Goal: Information Seeking & Learning: Check status

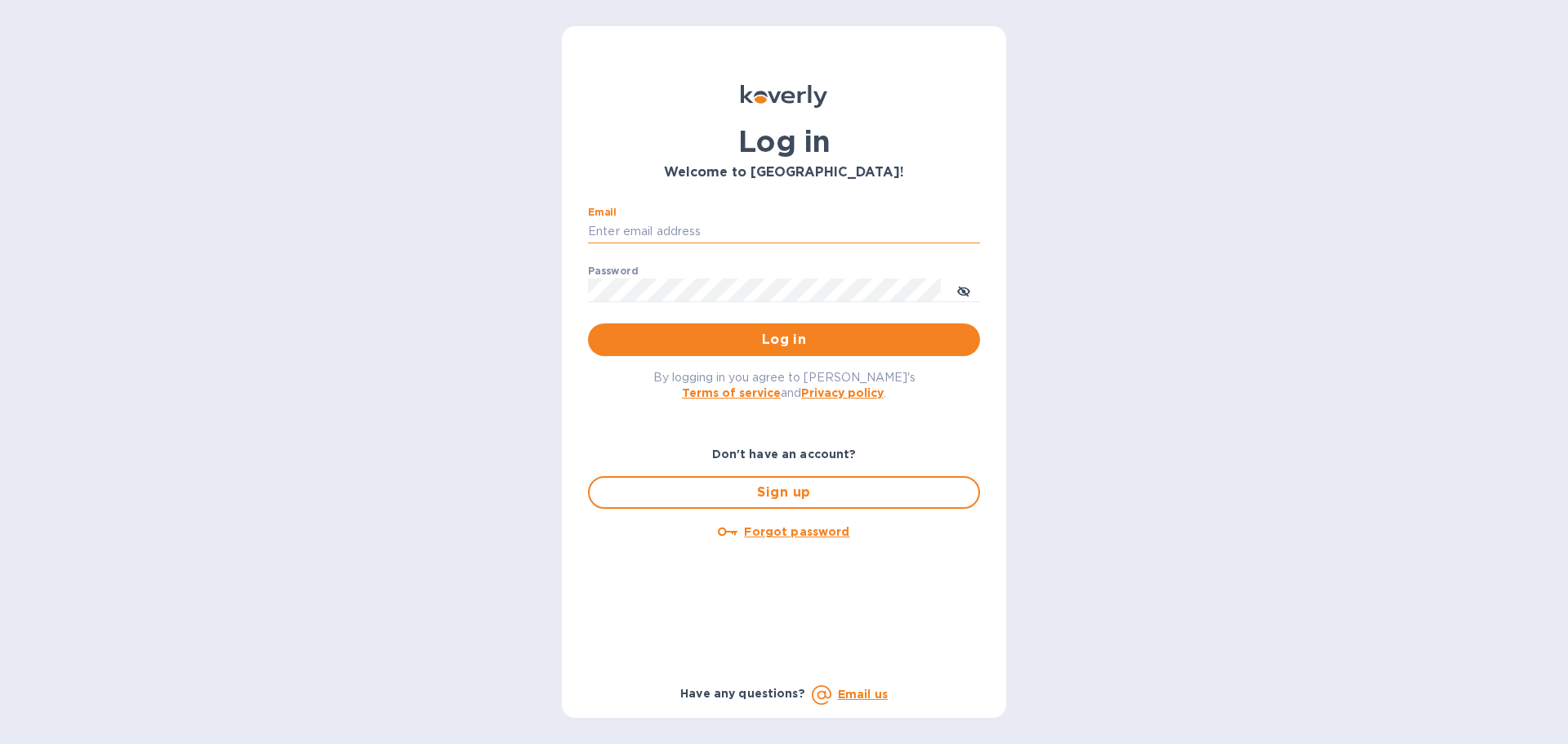
click at [708, 231] on input "Email" at bounding box center [784, 232] width 392 height 25
type input "regina@wine-cask.com"
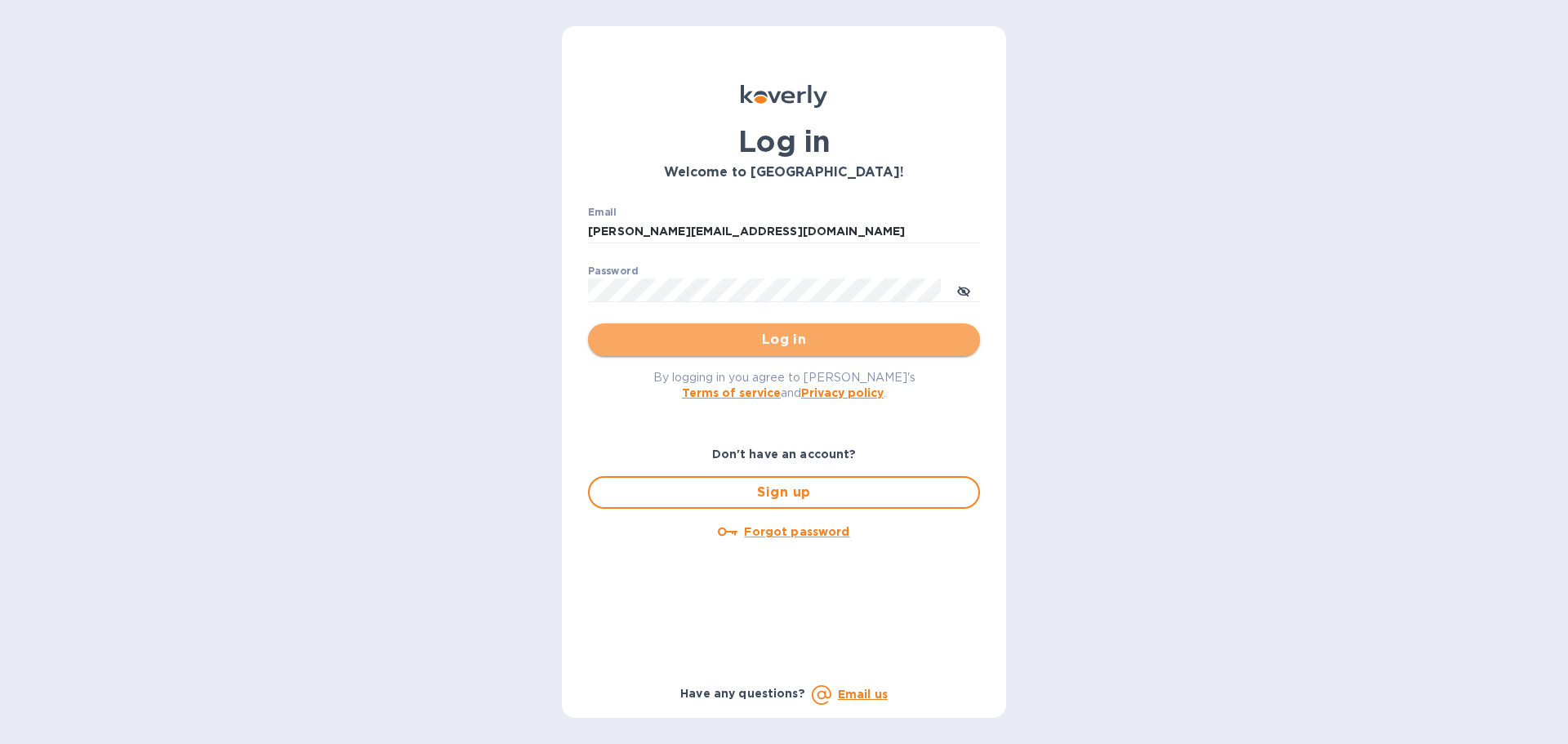
click at [779, 340] on span "Log in" at bounding box center [784, 340] width 366 height 20
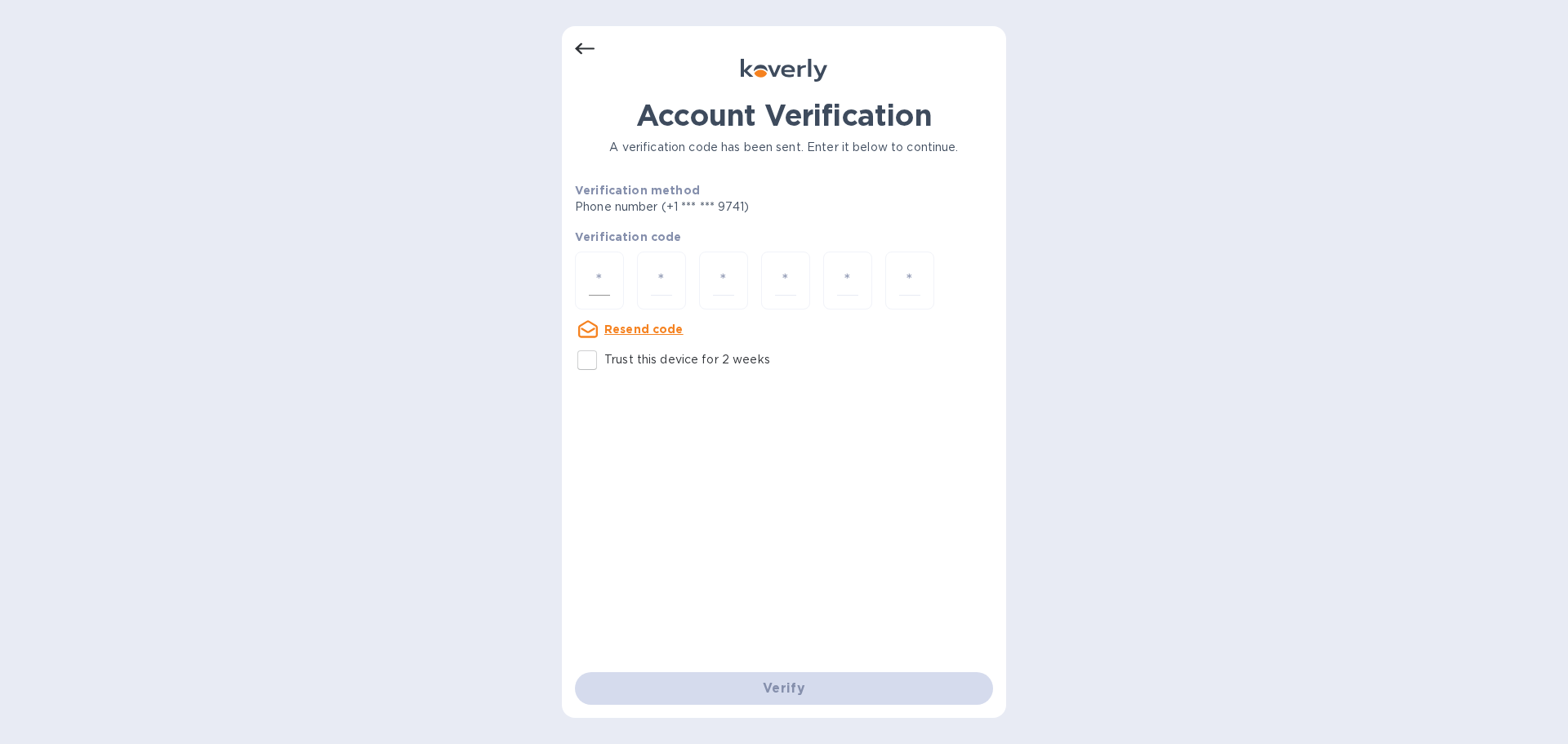
click at [575, 271] on div at bounding box center [600, 281] width 49 height 58
paste input "3"
type input "3"
type input "7"
type input "9"
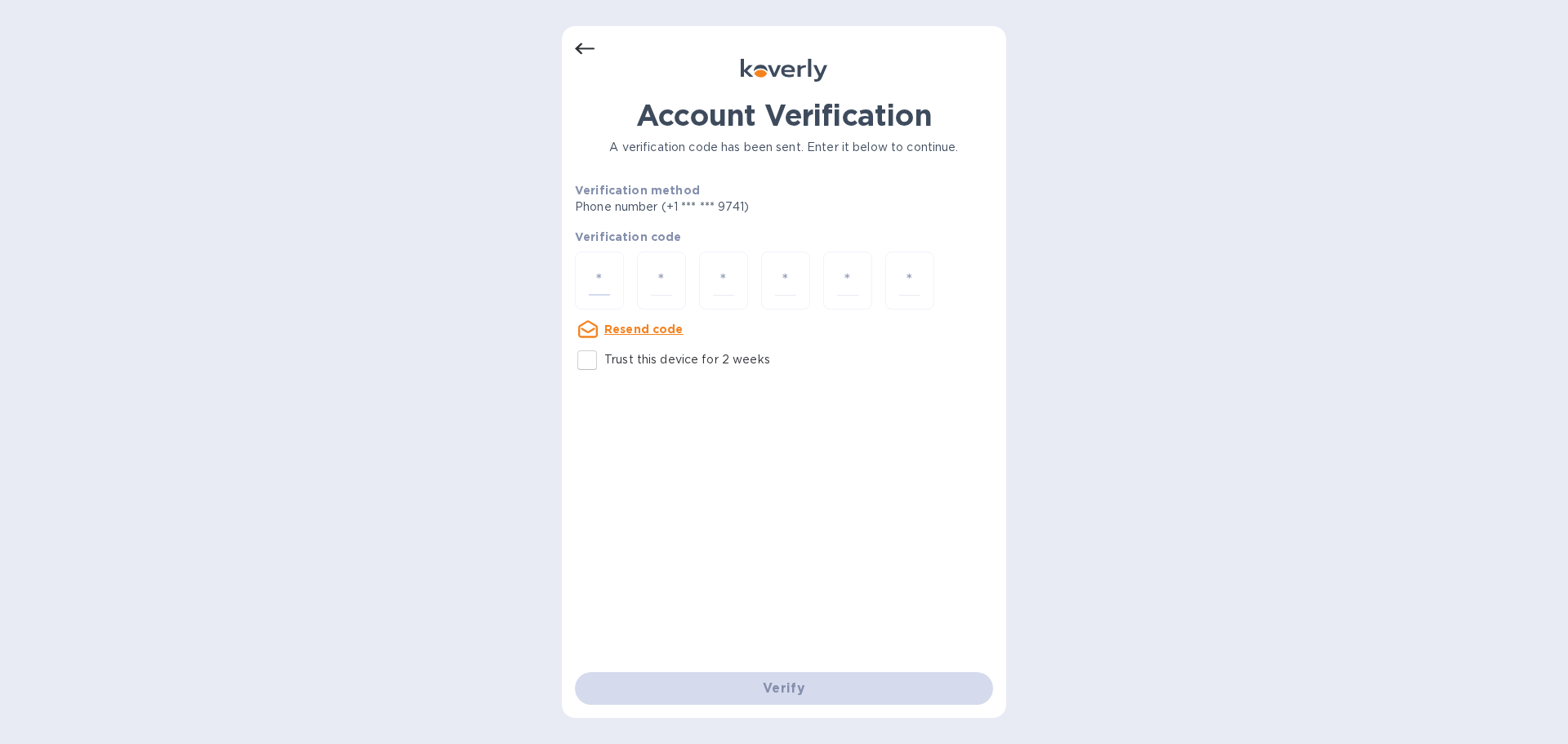
type input "5"
type input "9"
type input "8"
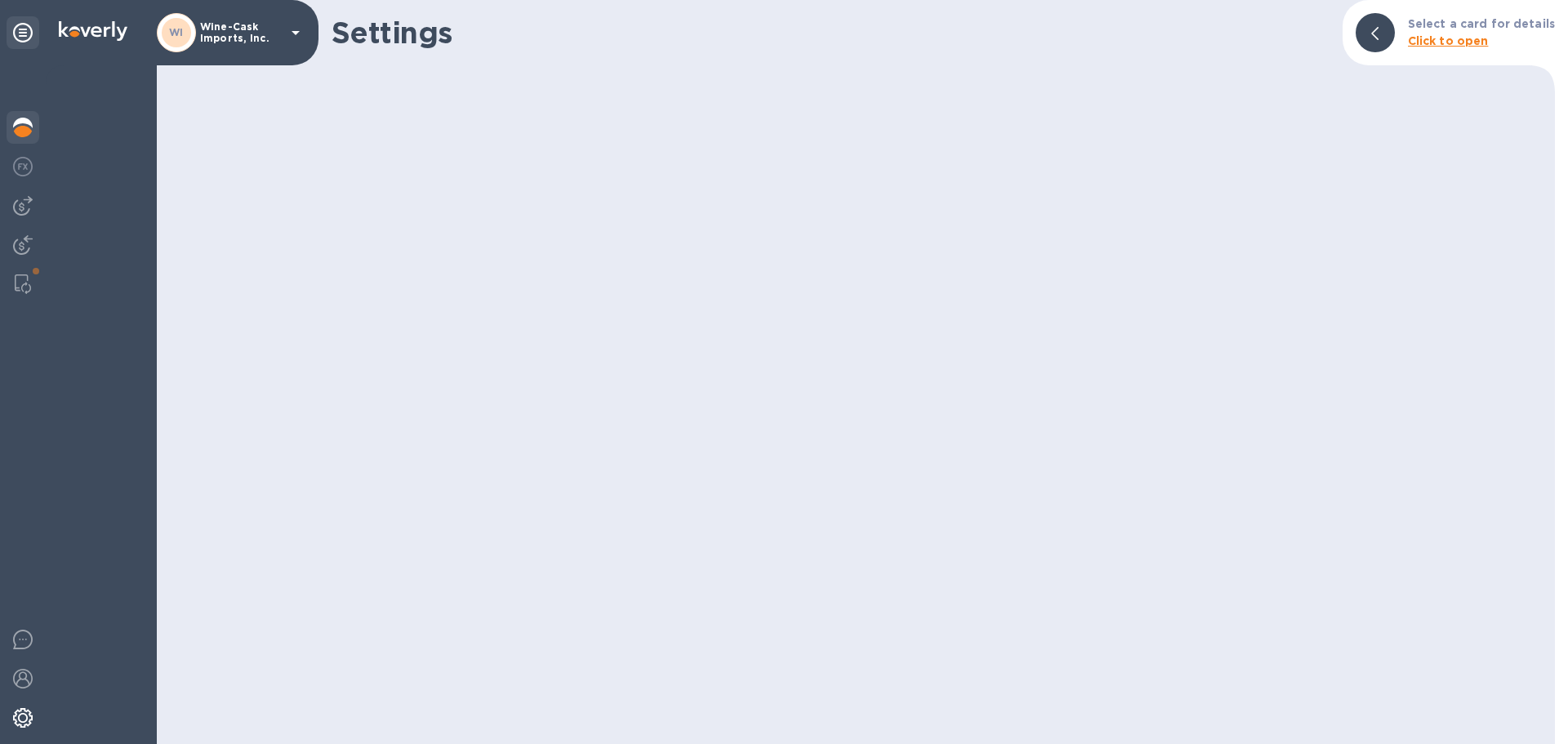
click at [33, 116] on div at bounding box center [23, 129] width 33 height 36
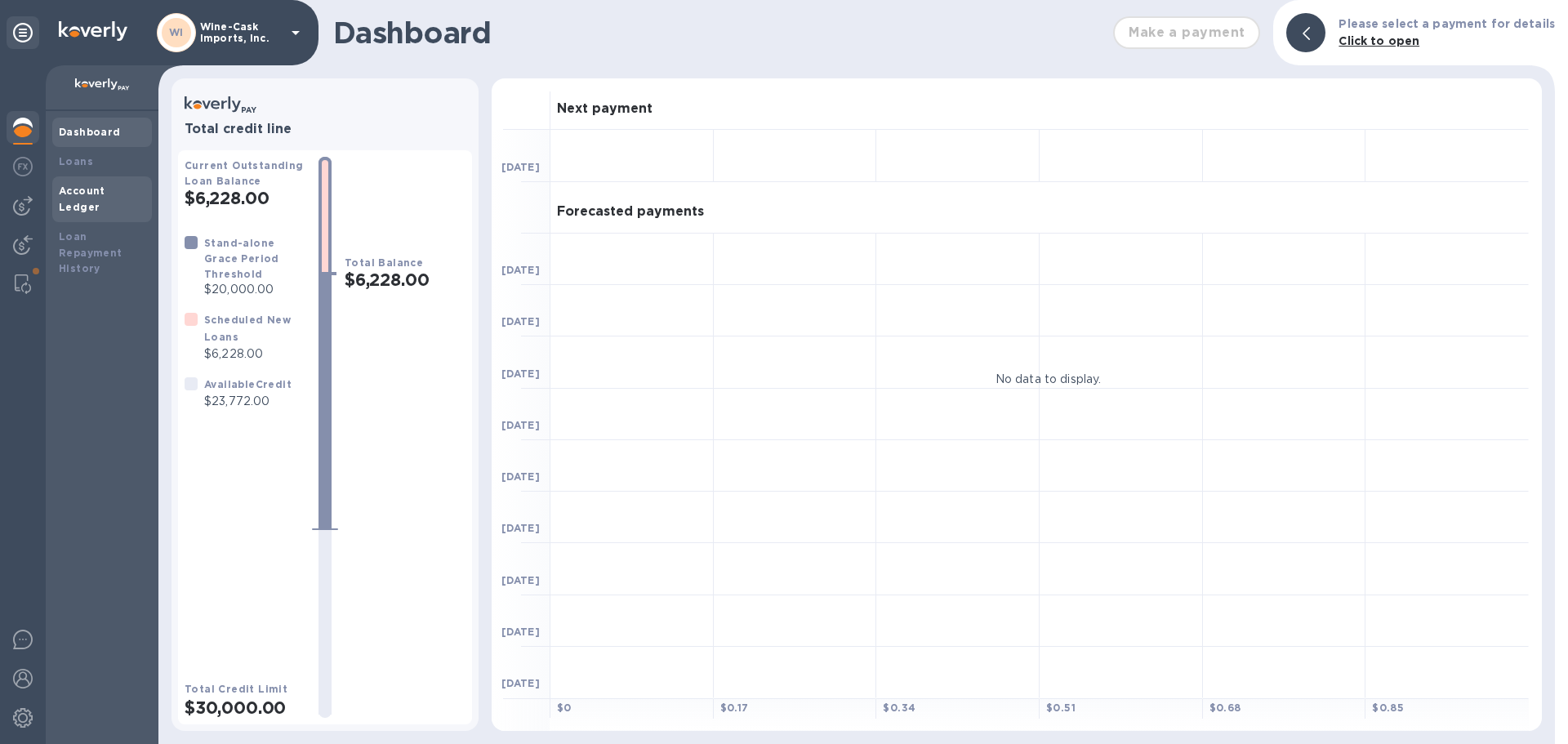
click at [95, 192] on b "Account Ledger" at bounding box center [82, 199] width 47 height 29
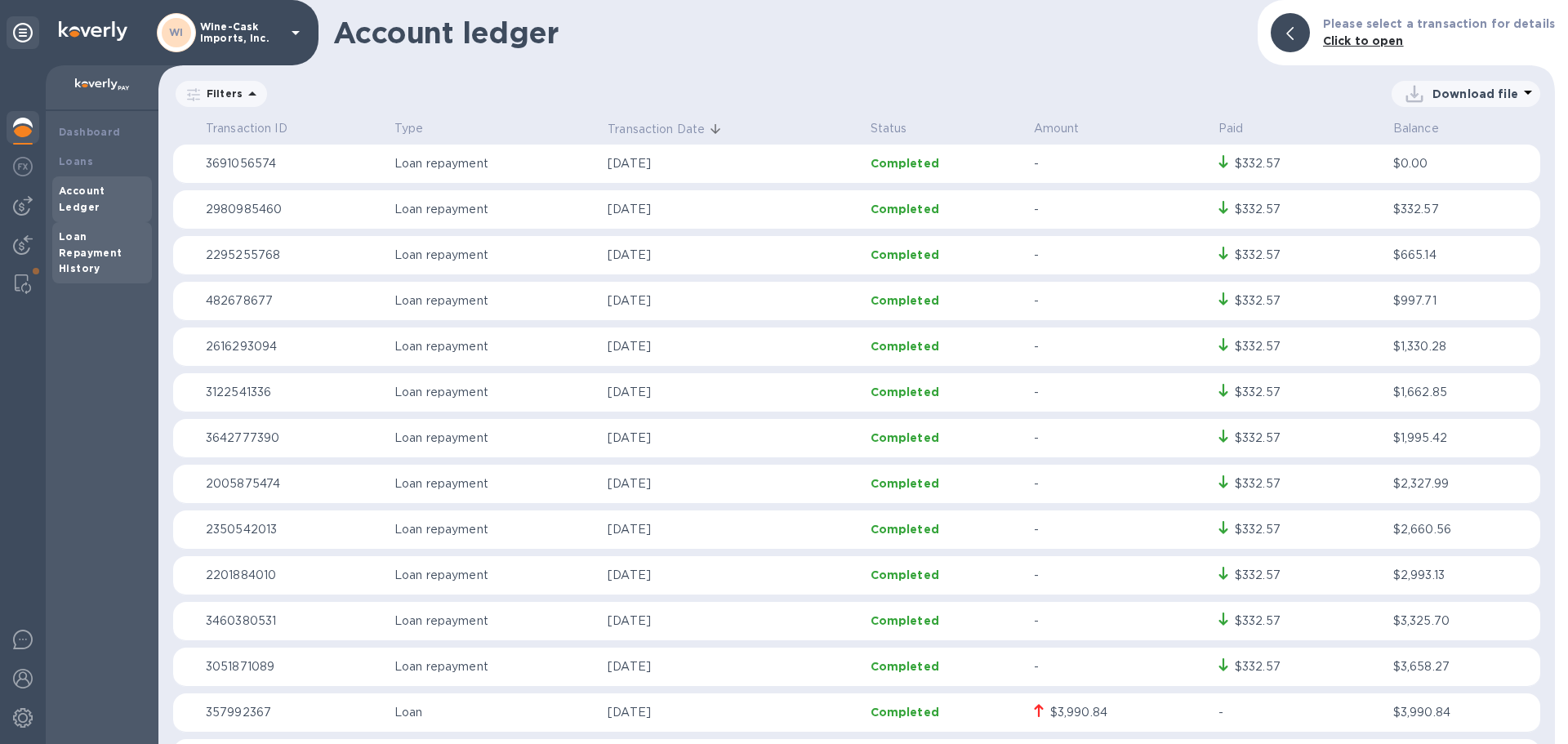
click at [87, 233] on b "Loan Repayment History" at bounding box center [91, 253] width 64 height 45
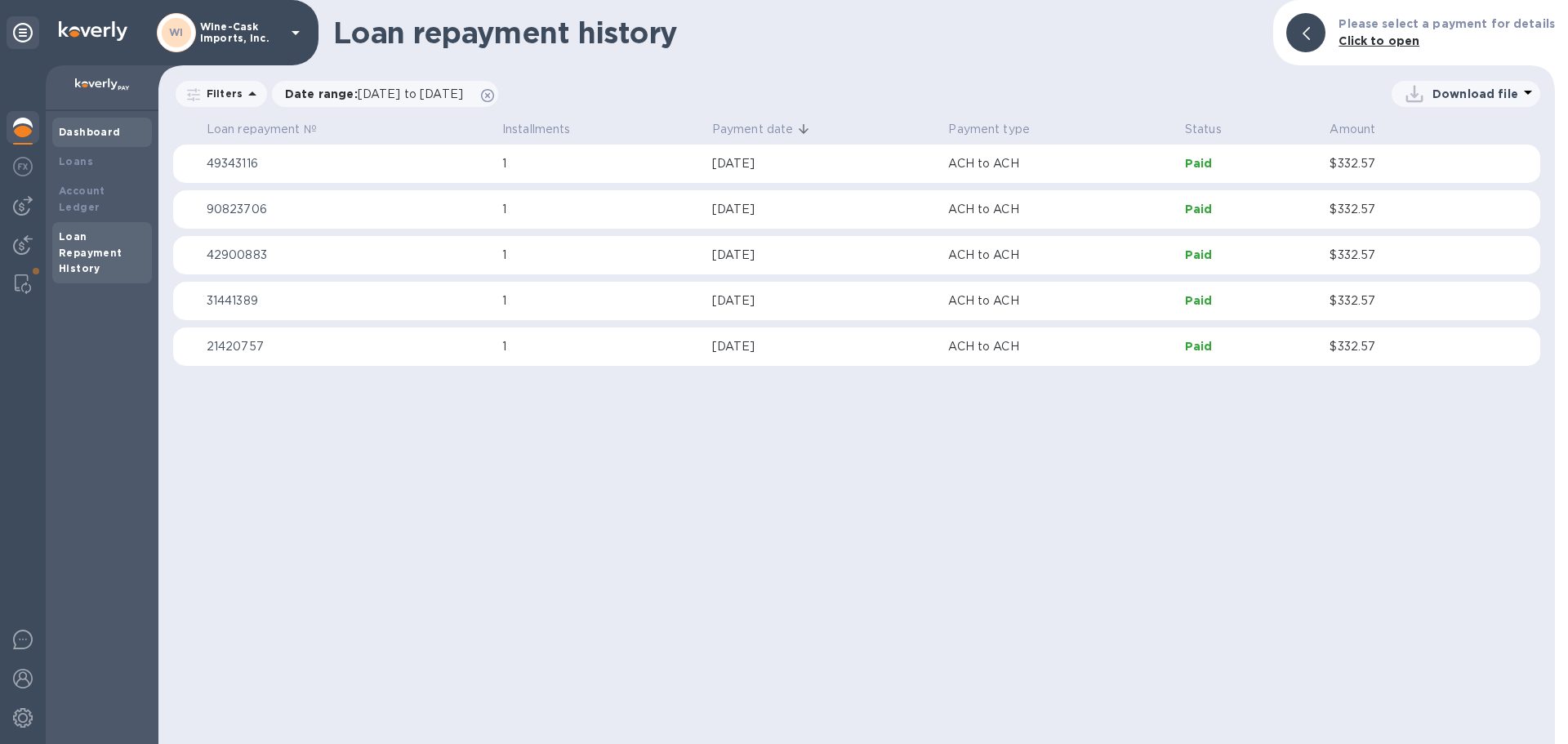
click at [72, 134] on b "Dashboard" at bounding box center [90, 131] width 62 height 12
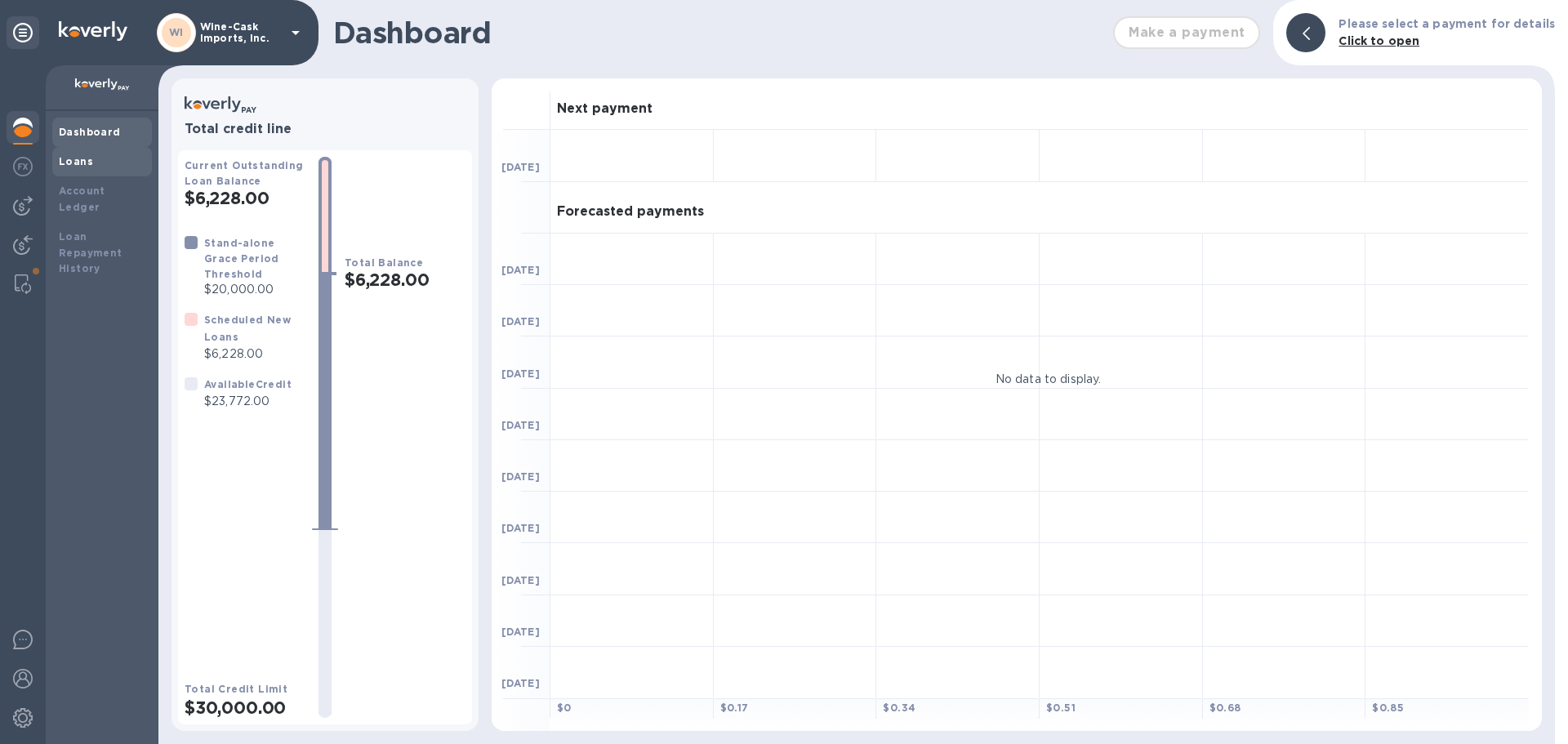
click at [74, 157] on b "Loans" at bounding box center [76, 161] width 34 height 12
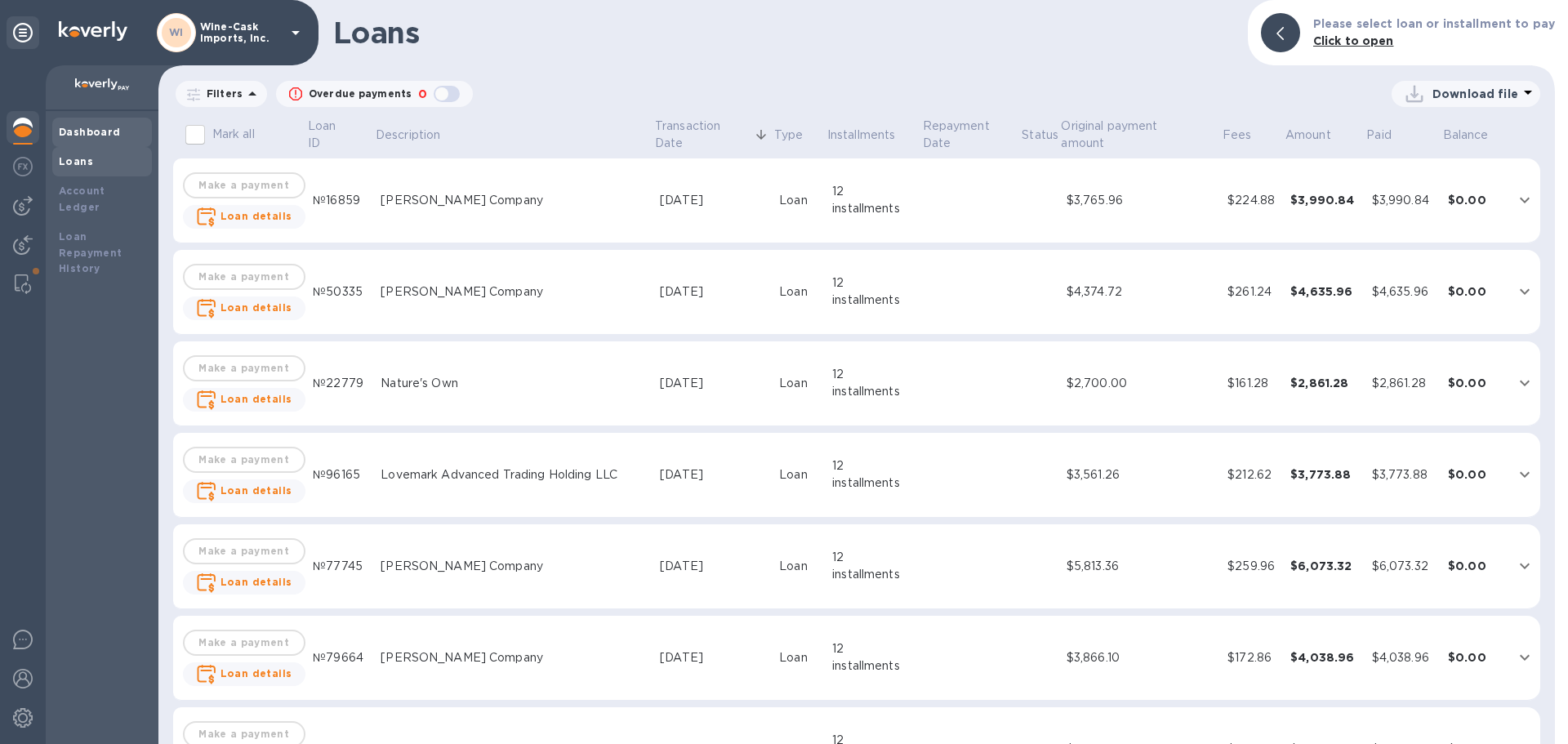
click at [107, 139] on div "Dashboard" at bounding box center [103, 132] width 87 height 16
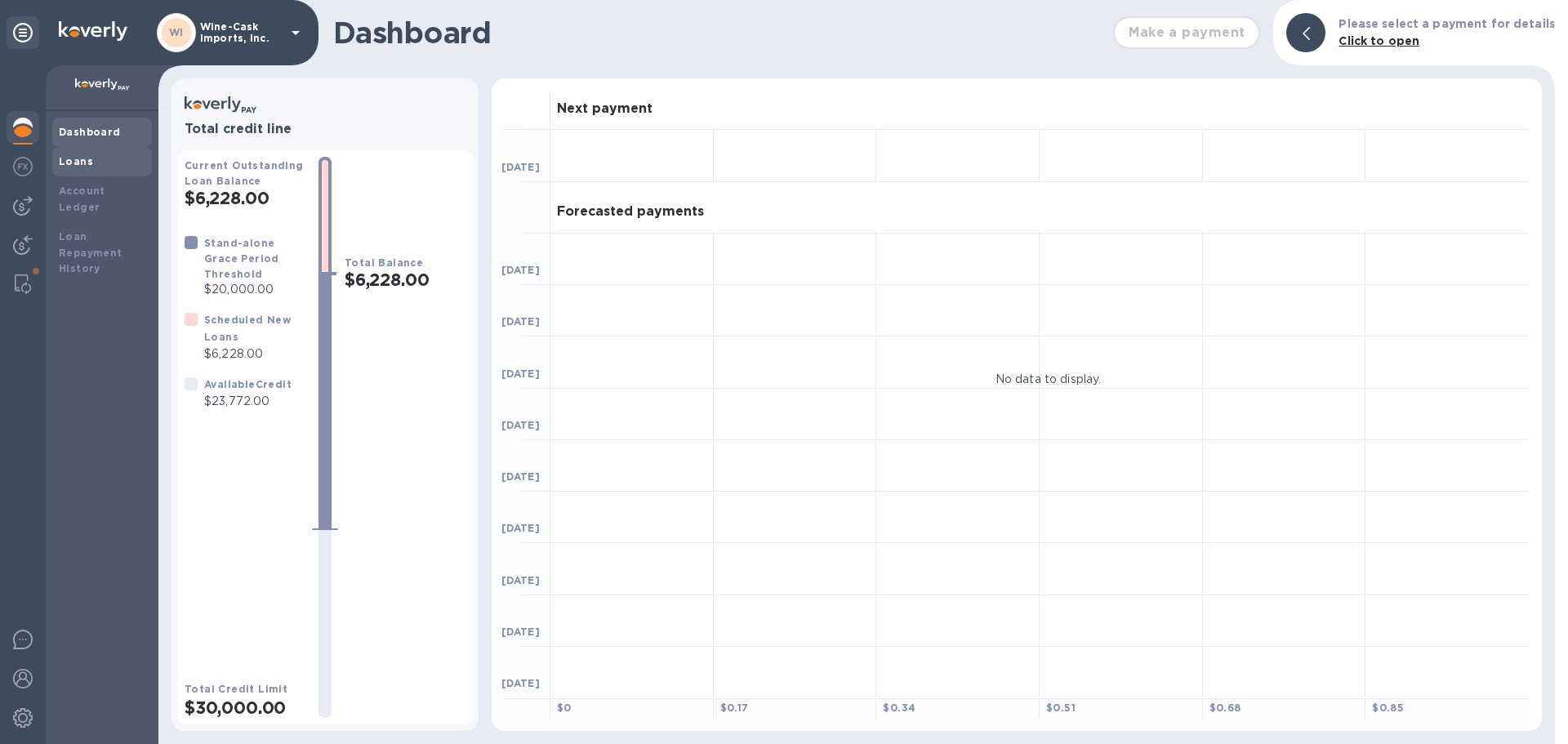
click at [76, 167] on b "Loans" at bounding box center [76, 161] width 34 height 12
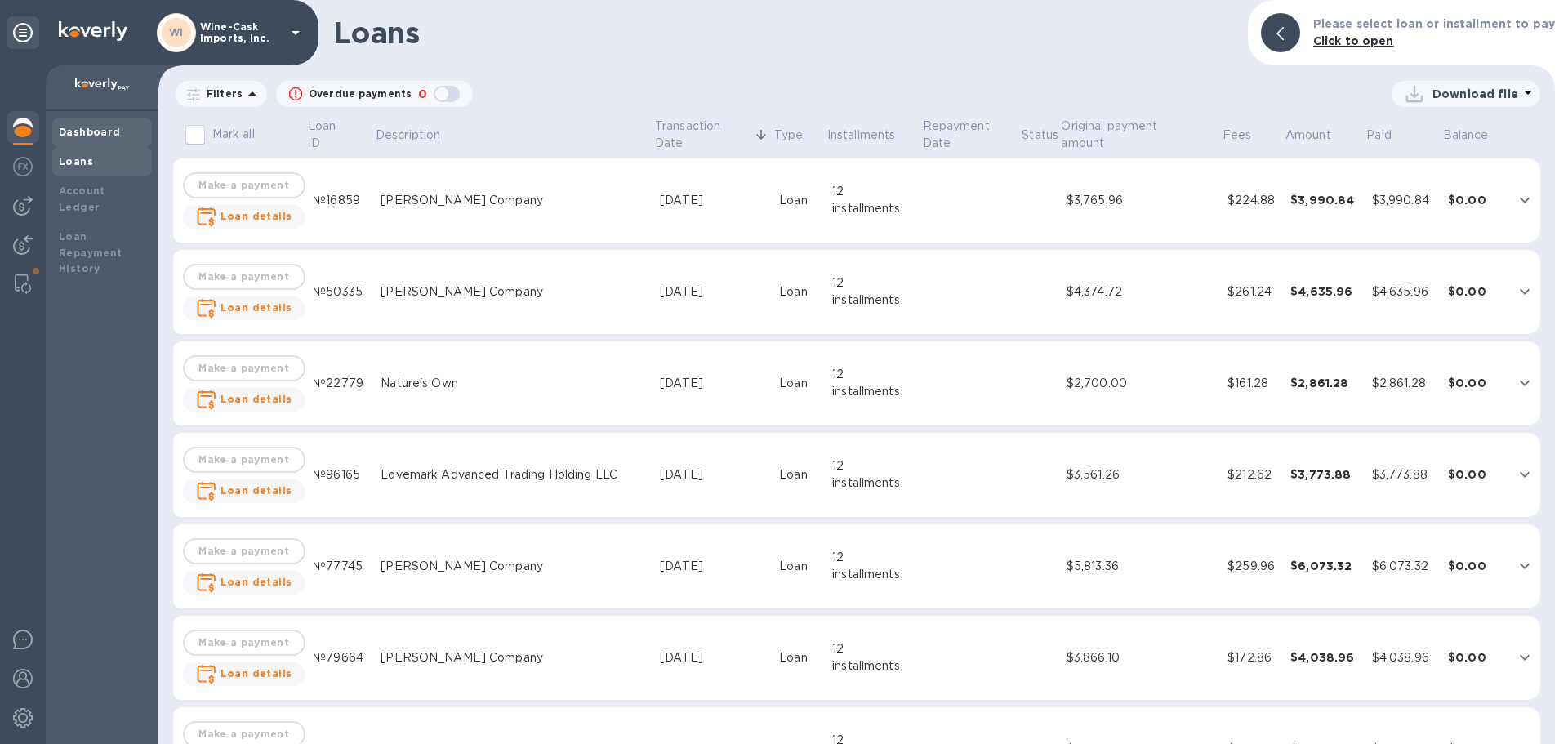
click at [83, 135] on b "Dashboard" at bounding box center [90, 131] width 62 height 12
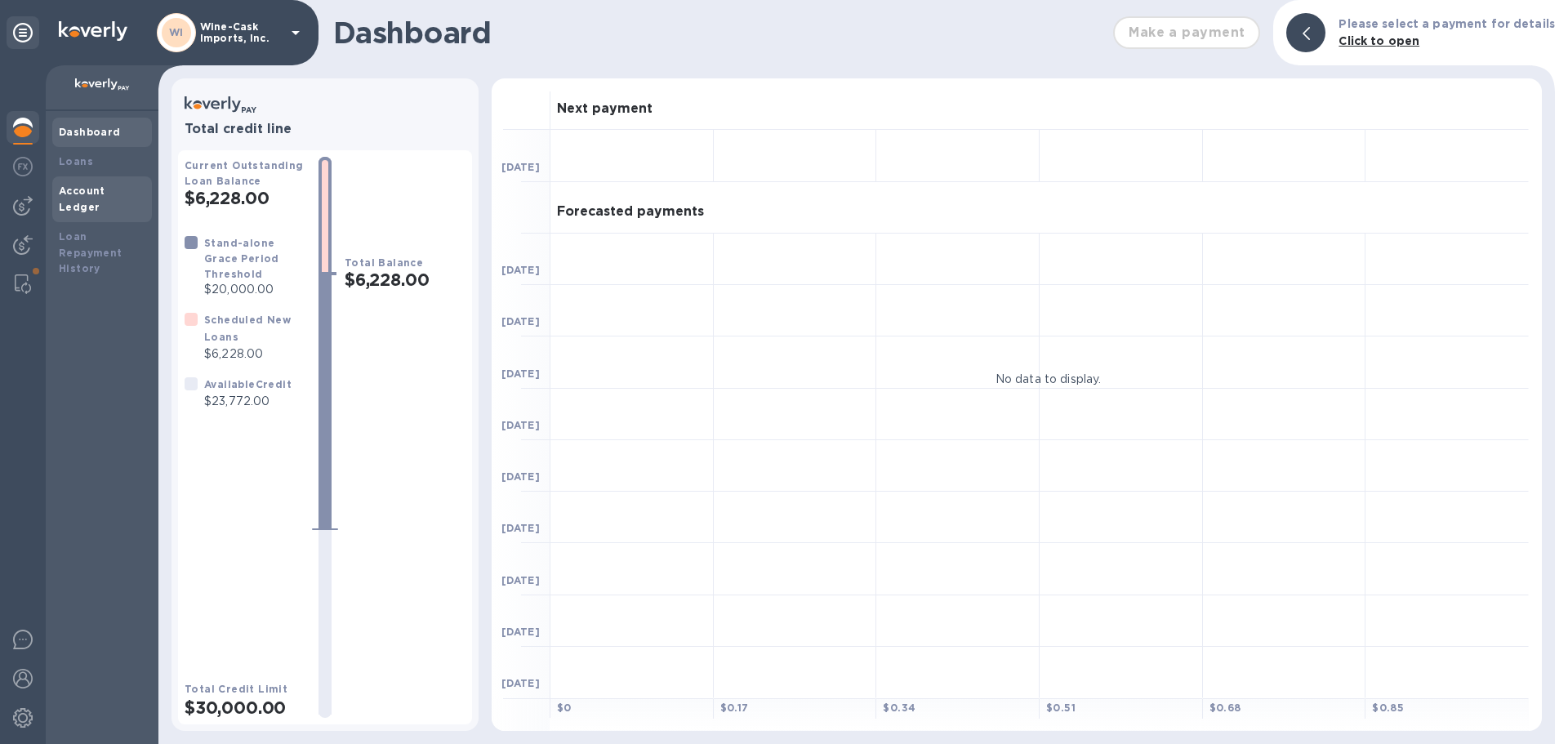
click at [75, 185] on b "Account Ledger" at bounding box center [82, 199] width 47 height 29
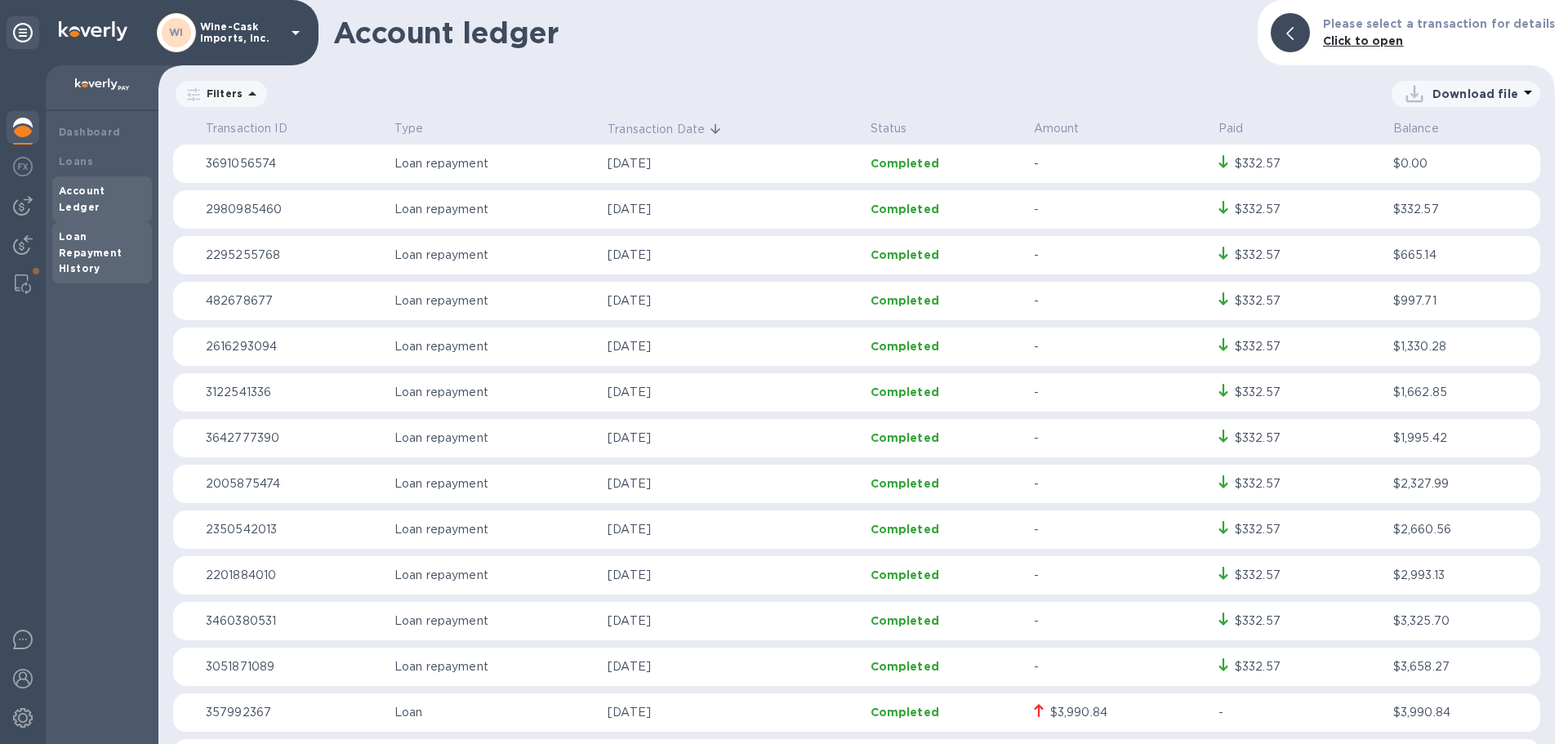
click at [69, 229] on div "Loan Repayment History" at bounding box center [103, 253] width 87 height 49
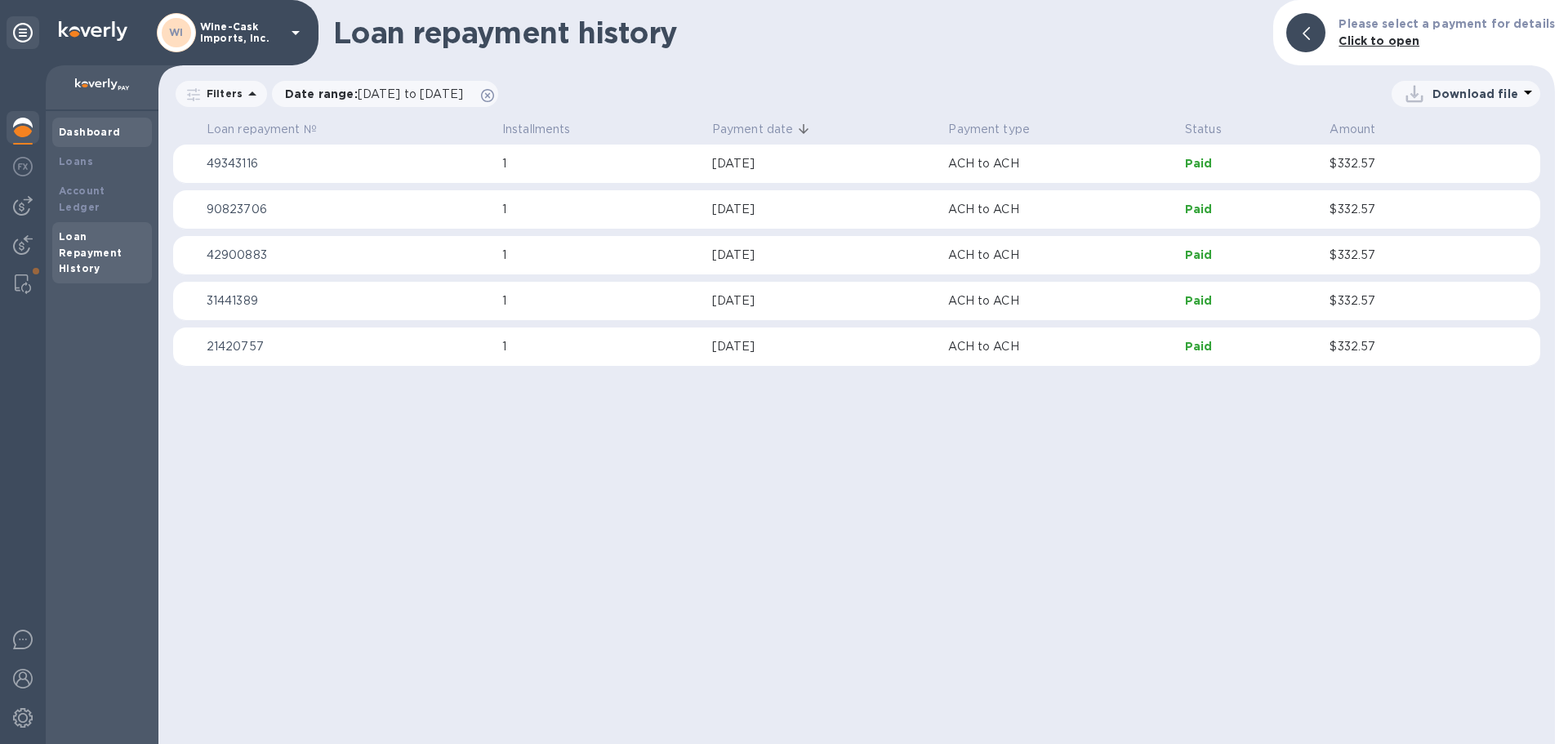
click at [79, 138] on div "Dashboard" at bounding box center [103, 132] width 87 height 16
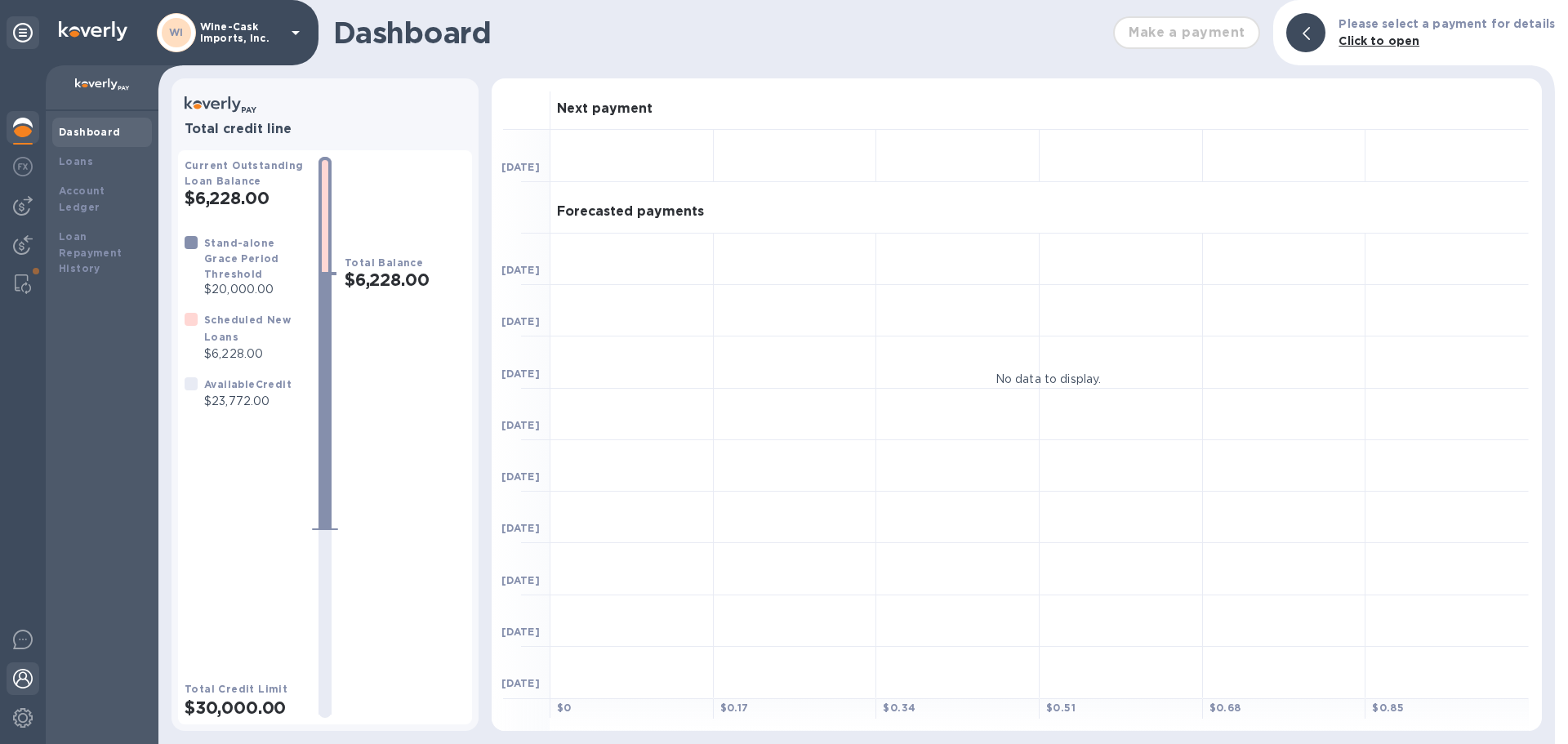
click at [25, 678] on img at bounding box center [23, 678] width 20 height 20
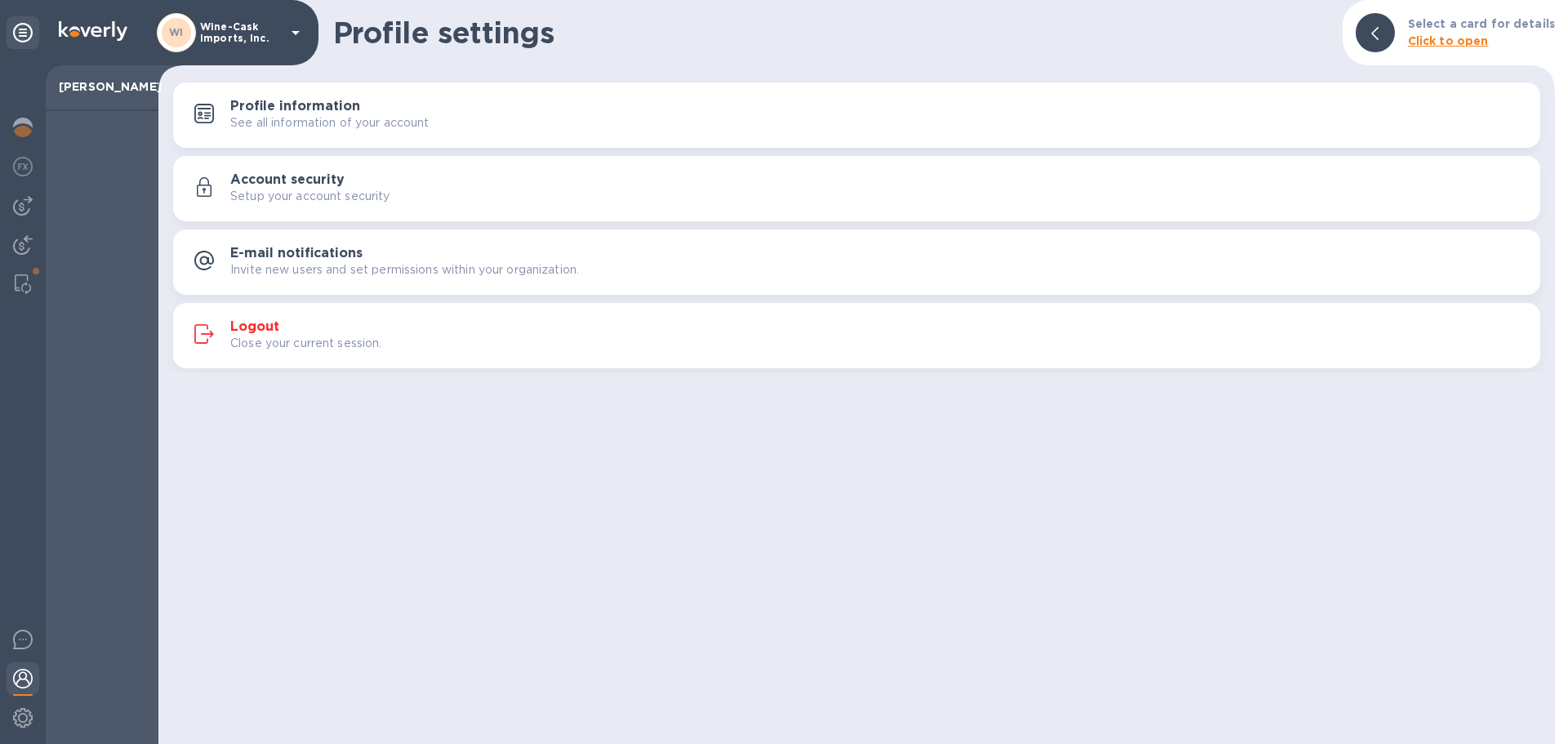
click at [282, 339] on p "Close your current session." at bounding box center [306, 343] width 152 height 17
